Goal: Task Accomplishment & Management: Manage account settings

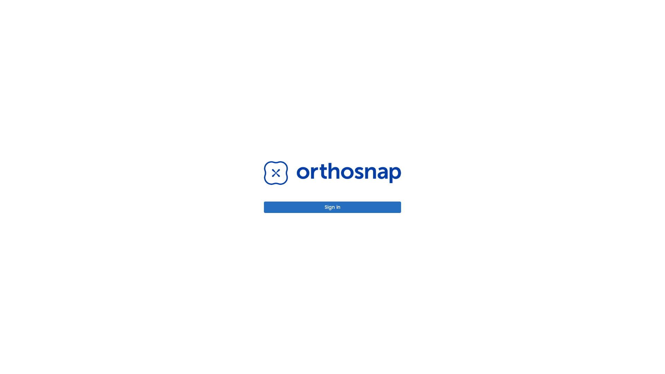
click at [332, 207] on button "Sign in" at bounding box center [332, 206] width 137 height 11
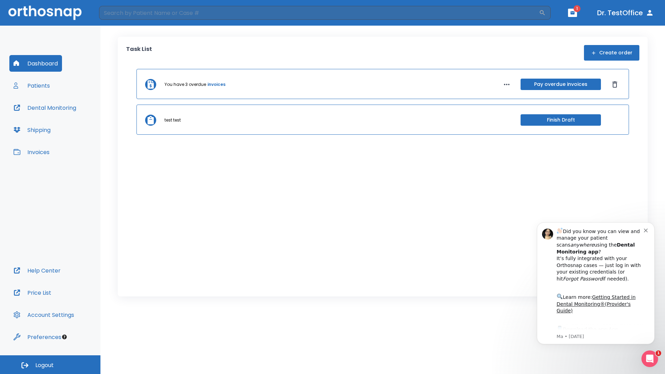
click at [50, 365] on span "Logout" at bounding box center [44, 365] width 18 height 8
